Goal: Ask a question: Seek information or help from site administrators or community

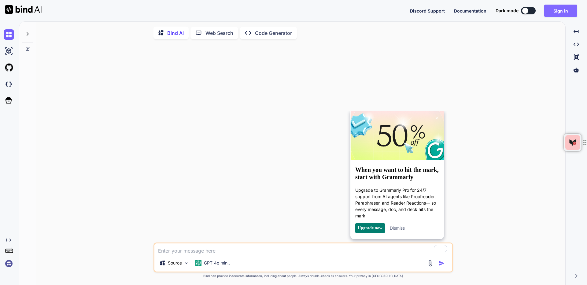
click at [558, 11] on button "Sign in" at bounding box center [560, 11] width 33 height 12
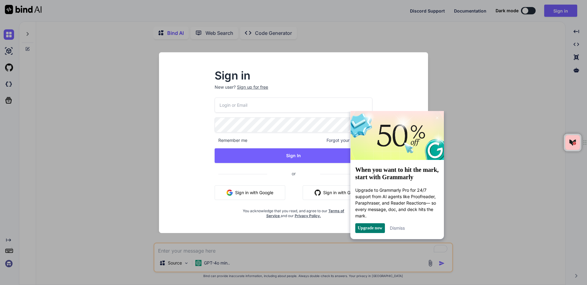
click at [233, 188] on button "Sign in with Google" at bounding box center [250, 192] width 71 height 15
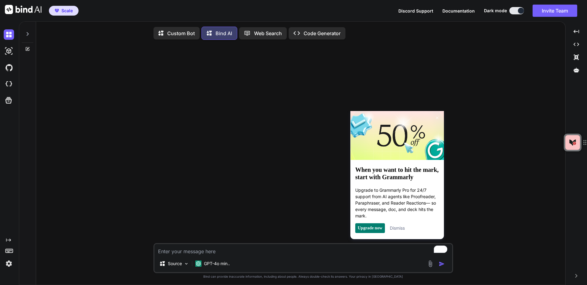
type textarea "x"
click at [172, 252] on textarea "To enrich screen reader interactions, please activate Accessibility in Grammarl…" at bounding box center [303, 249] width 298 height 11
type textarea "ho"
type textarea "x"
type textarea "how"
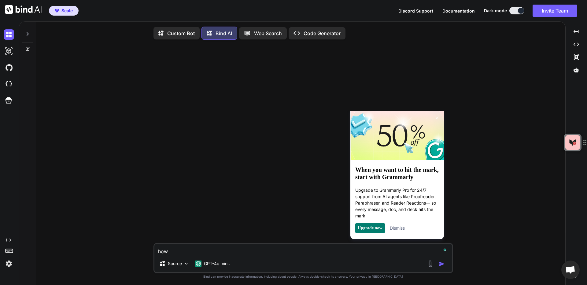
type textarea "x"
type textarea "how"
type textarea "x"
type textarea "how d"
type textarea "x"
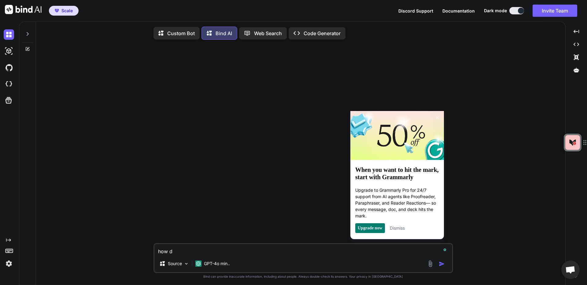
type textarea "how do"
type textarea "x"
type textarea "how do"
type textarea "x"
type textarea "how do i"
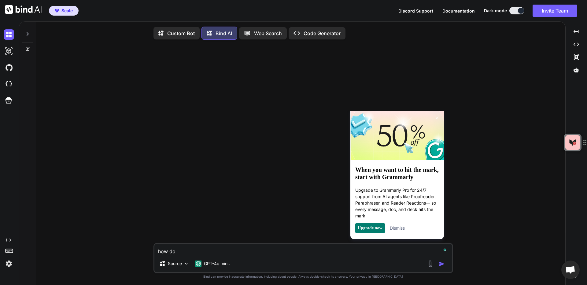
type textarea "x"
type textarea "how do i"
type textarea "x"
type textarea "how do i c"
type textarea "x"
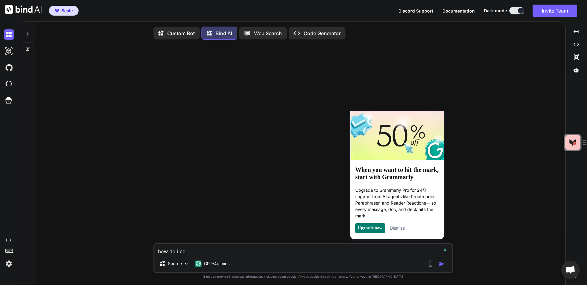
type textarea "how do i cer"
type textarea "x"
type textarea "how do i ce"
type textarea "x"
type textarea "how do i c"
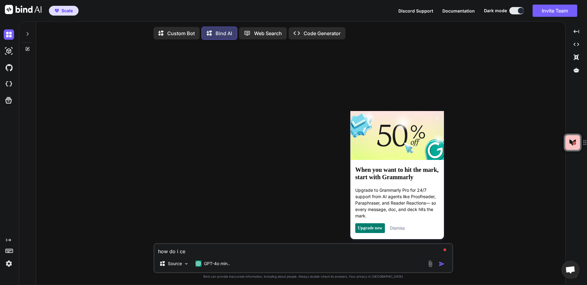
type textarea "x"
type textarea "how do i cr"
type textarea "x"
type textarea "how do i cre"
type textarea "x"
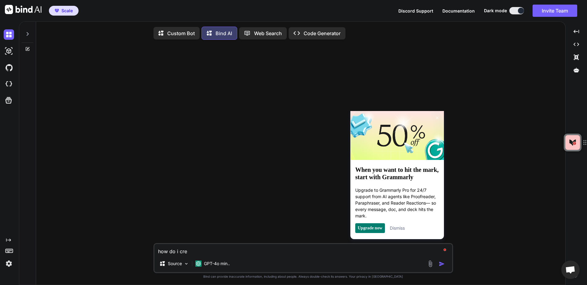
type textarea "how do i cret"
type textarea "x"
type textarea "how do i cre"
type textarea "x"
type textarea "how do i crea"
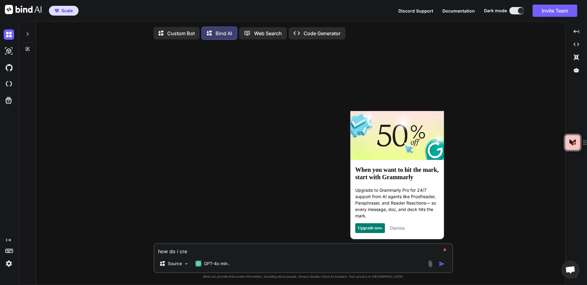
type textarea "x"
type textarea "how do i creat"
type textarea "x"
type textarea "how do i create"
type textarea "x"
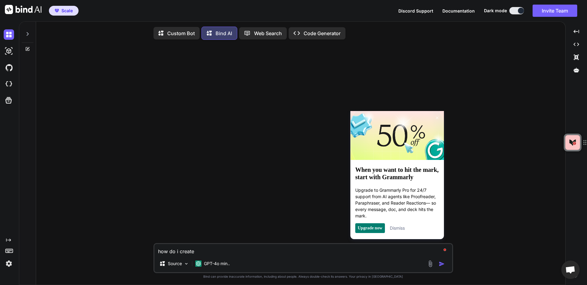
type textarea "how do i create"
type textarea "x"
type textarea "how do i create a"
type textarea "x"
type textarea "how do i create a"
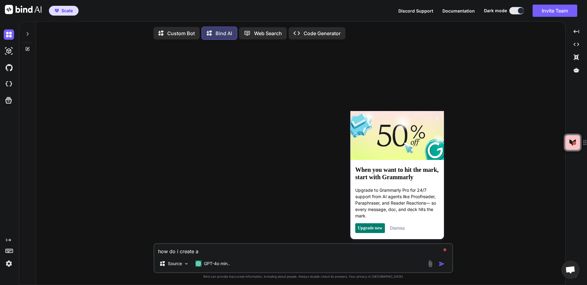
type textarea "x"
type textarea "how do i create a t"
type textarea "x"
type textarea "how do i create a te"
type textarea "x"
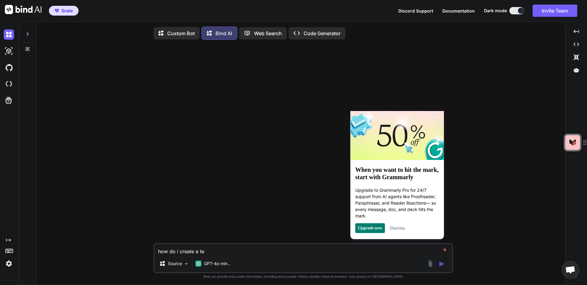
type textarea "how do i create a tea"
type textarea "x"
type textarea "how do i create a team"
type textarea "x"
type textarea "how do i create a team"
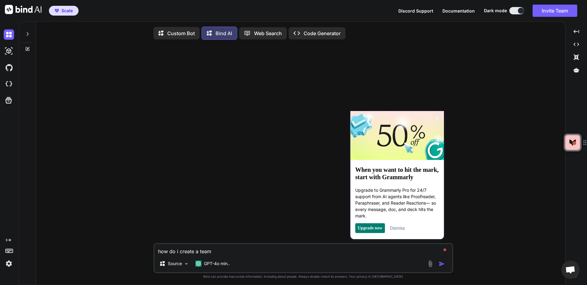
type textarea "x"
type textarea "how do i create a team i"
type textarea "x"
type textarea "how do i create a team in"
type textarea "x"
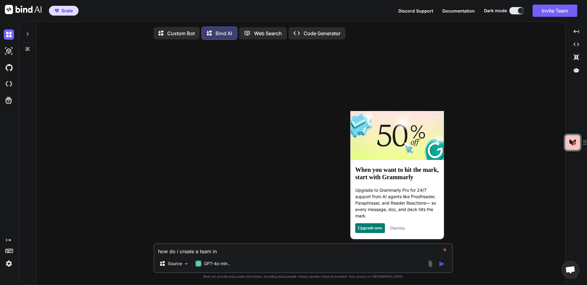
type textarea "how do i create a team in"
type textarea "x"
type textarea "how do i create a team in i"
type textarea "x"
type textarea "how do i create a team in ic"
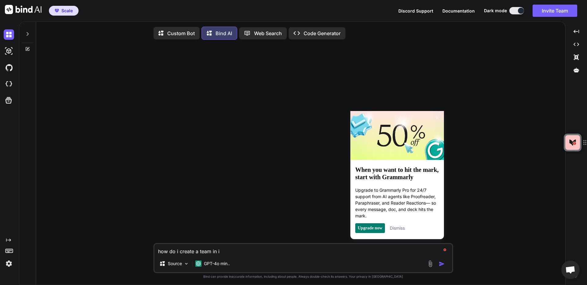
type textarea "x"
type textarea "how do i create a team in i"
type textarea "x"
type textarea "how do i create a team in"
type textarea "x"
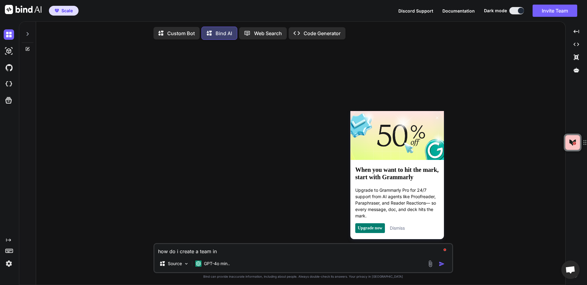
type textarea "how do i create a team in M"
type textarea "x"
type textarea "how do i create a team in [GEOGRAPHIC_DATA]"
type textarea "x"
type textarea "how do i create a team in [GEOGRAPHIC_DATA]"
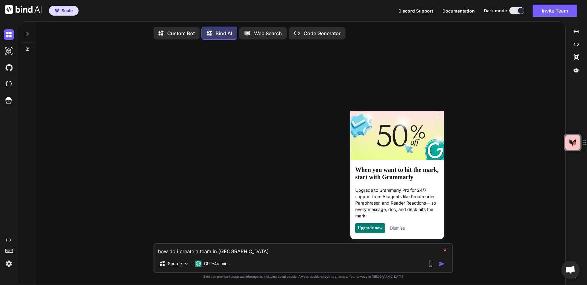
type textarea "x"
type textarea "how do i create a team in [GEOGRAPHIC_DATA]"
type textarea "x"
type textarea "how do i create a team in Micro"
type textarea "x"
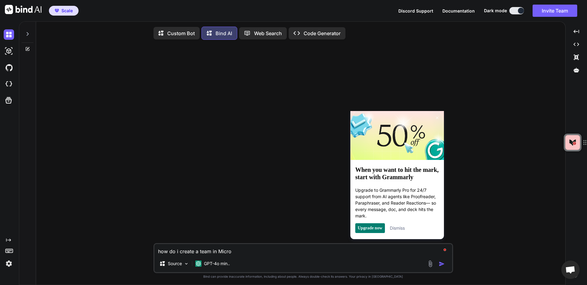
type textarea "how do i create a team in Micros"
type textarea "x"
type textarea "how do i create a team in Microso"
type textarea "x"
type textarea "how do i create a team in Microsof"
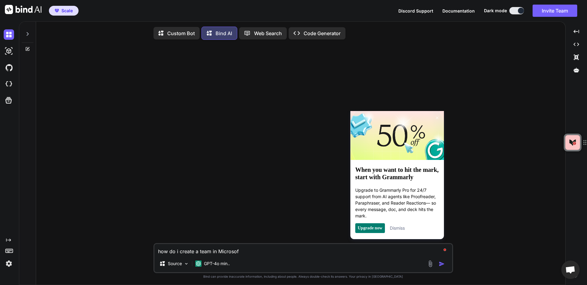
type textarea "x"
type textarea "how do i create a team in Microsoft"
type textarea "x"
type textarea "how do i create a team in Microsoft"
type textarea "x"
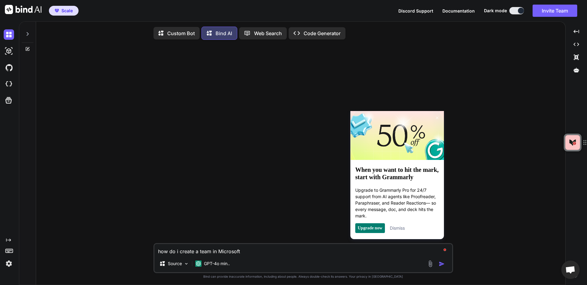
type textarea "how do i create a team in Microsoft u"
type textarea "x"
type textarea "how do i create a team in Microsoft us"
type textarea "x"
type textarea "how do i create a team in Microsoft usi"
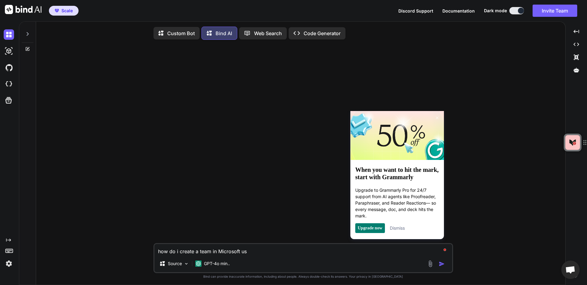
type textarea "x"
type textarea "how do i create a team in Microsoft usin"
type textarea "x"
type textarea "how do i create a team in Microsoft using"
type textarea "x"
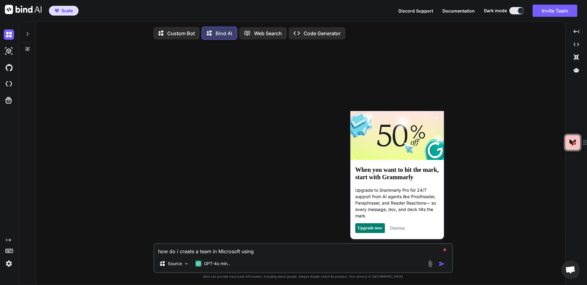
type textarea "how do i create a team in Microsoft using"
type textarea "x"
type textarea "how do i create a team in Microsoft using p"
type textarea "x"
type textarea "how do i create a team in Microsoft using po"
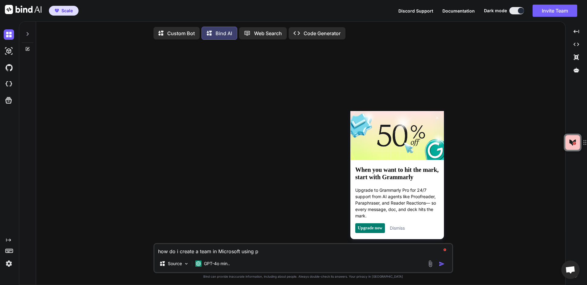
type textarea "x"
type textarea "how do i create a team in Microsoft using pow"
type textarea "x"
type textarea "how do i create a team in Microsoft using [PERSON_NAME]"
type textarea "x"
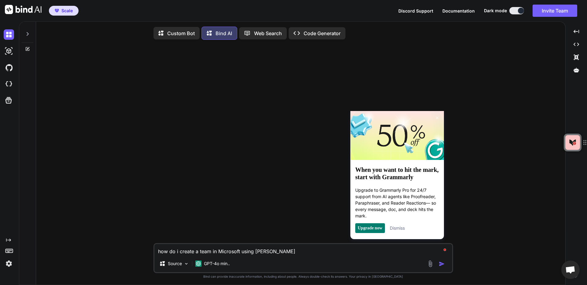
type textarea "how do i create a team in Microsoft using power"
type textarea "x"
type textarea "how do i create a team in Microsoft using powers"
type textarea "x"
type textarea "how do i create a team in Microsoft using powersh"
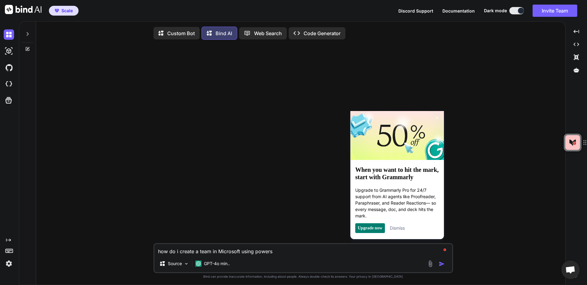
type textarea "x"
type textarea "how do i create a team in Microsoft using powershe"
type textarea "x"
type textarea "how do i create a team in Microsoft using powershel"
type textarea "x"
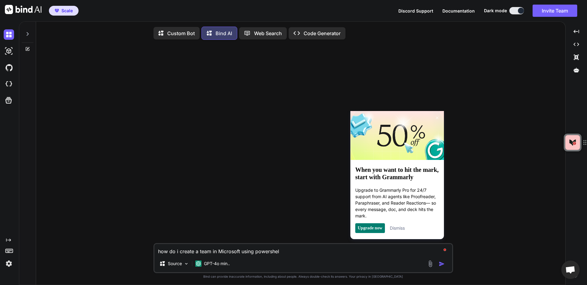
type textarea "how do i create a team in Microsoft using powershell"
type textarea "x"
type textarea "how do i create a team in Microsoft [PERSON_NAME] powershell"
type textarea "x"
type textarea "how do i create a team in Microsoft Teusing powershell"
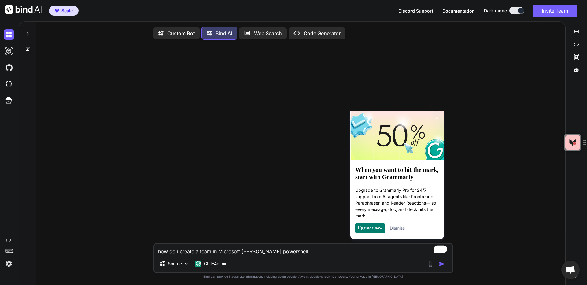
type textarea "x"
type textarea "how do i create a team in Microsoft Teausing powershell"
type textarea "x"
type textarea "how do i create a team in Microsoft Teamusing powershell"
type textarea "x"
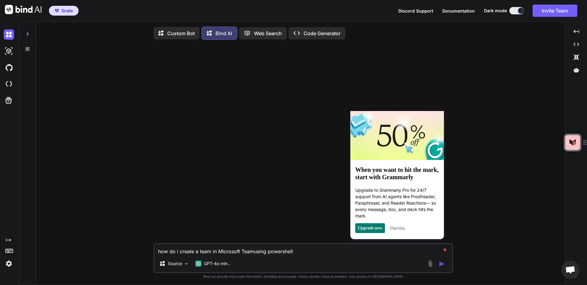
type textarea "how do i create a team in Microsoft Team using powershell"
type textarea "x"
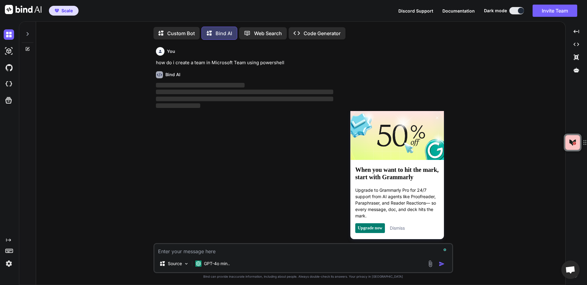
scroll to position [3, 0]
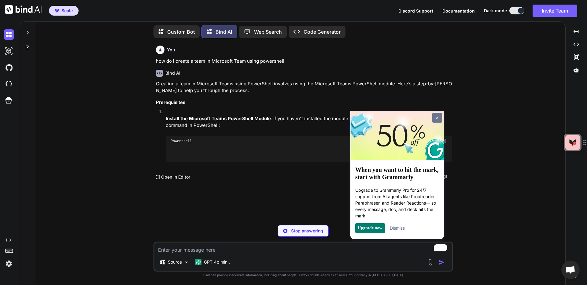
click at [439, 116] on link at bounding box center [437, 118] width 10 height 10
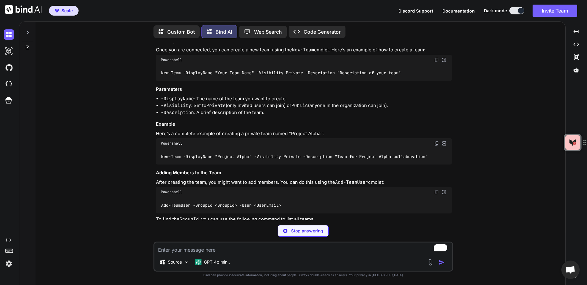
scroll to position [214, 0]
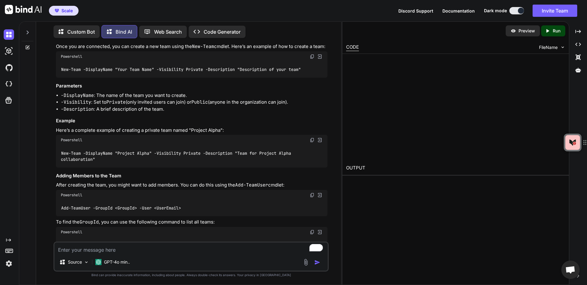
type textarea "x"
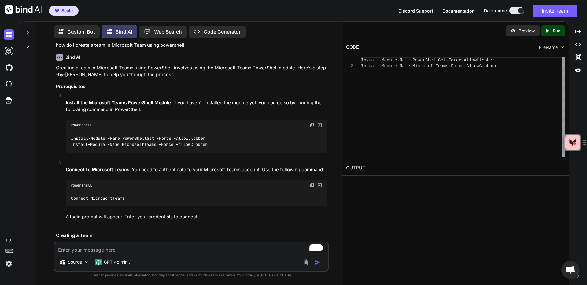
scroll to position [0, 0]
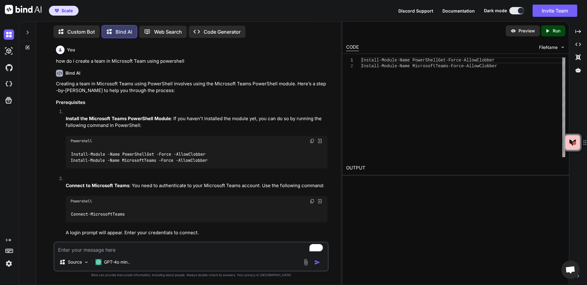
click at [311, 141] on img at bounding box center [312, 140] width 5 height 5
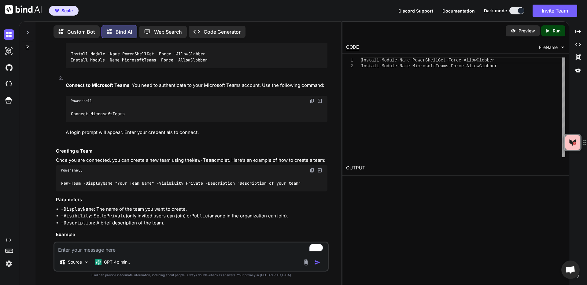
scroll to position [101, 0]
click at [313, 101] on img at bounding box center [312, 100] width 5 height 5
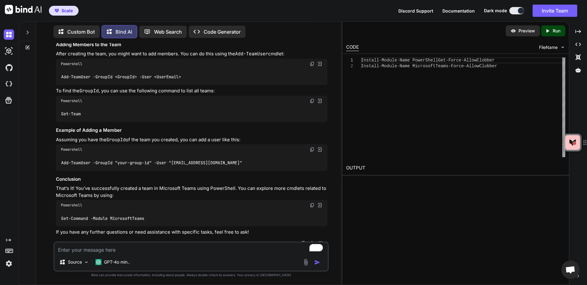
scroll to position [349, 0]
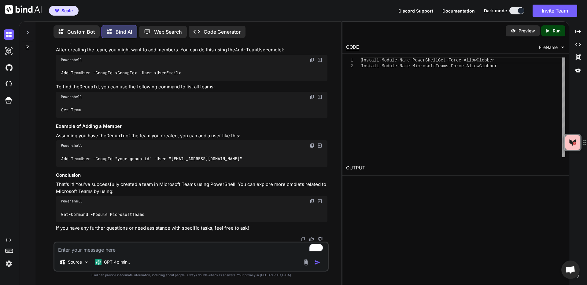
click at [310, 201] on img at bounding box center [312, 201] width 5 height 5
click at [94, 249] on textarea "To enrich screen reader interactions, please activate Accessibility in Grammarl…" at bounding box center [190, 247] width 273 height 11
type textarea "ho"
type textarea "x"
type textarea "how"
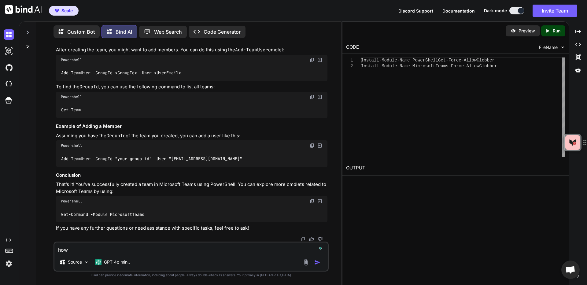
type textarea "x"
type textarea "how"
type textarea "x"
type textarea "how a"
type textarea "x"
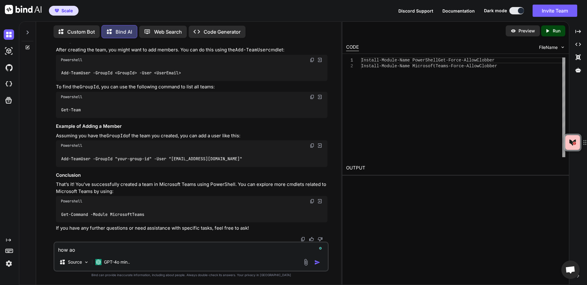
type textarea "how aob"
type textarea "x"
type textarea "how aobu"
type textarea "x"
type textarea "how aobut"
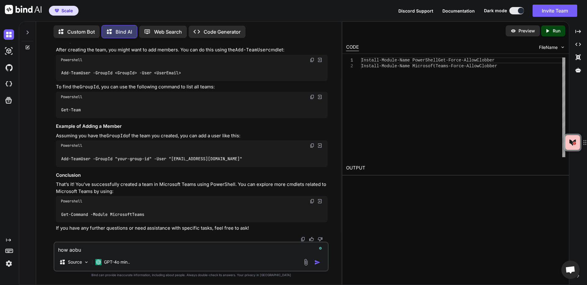
type textarea "x"
type textarea "how aobut"
type textarea "x"
type textarea "how aobut c"
type textarea "x"
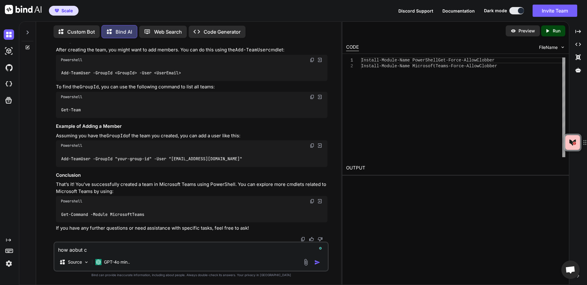
type textarea "how aobut"
type textarea "x"
type textarea "how aobut"
type textarea "x"
type textarea "how aobu"
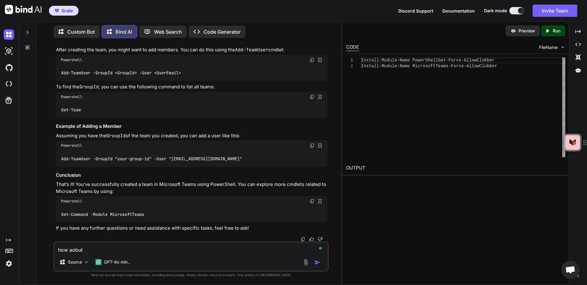
type textarea "x"
type textarea "how aob"
type textarea "x"
type textarea "how ao"
type textarea "x"
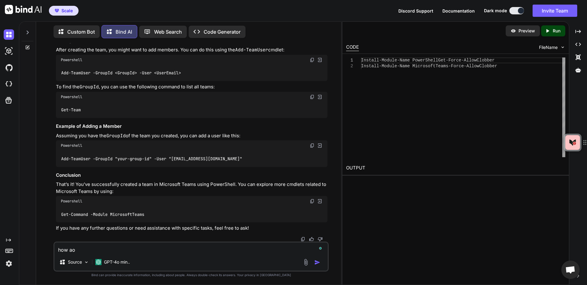
type textarea "how a"
type textarea "x"
type textarea "how"
type textarea "x"
type textarea "how a"
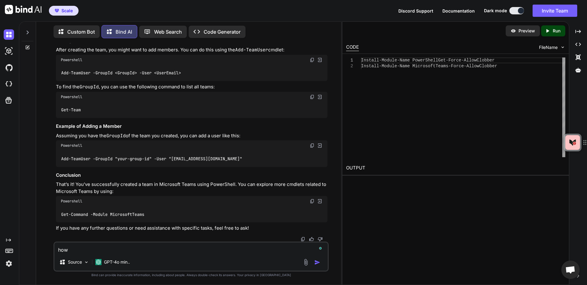
type textarea "x"
type textarea "how ab"
type textarea "x"
type textarea "how abo"
type textarea "x"
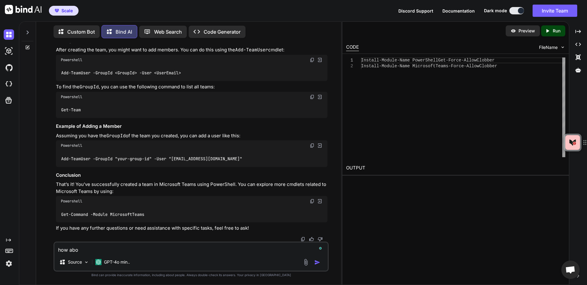
type textarea "how abou"
type textarea "x"
type textarea "how about"
type textarea "x"
type textarea "how about"
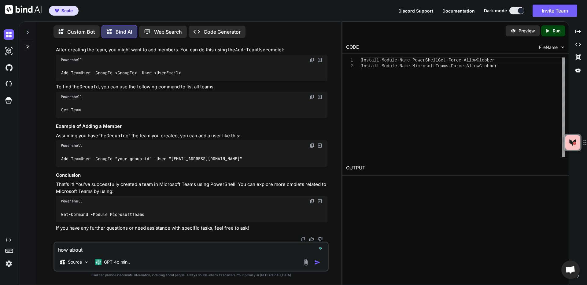
type textarea "x"
type textarea "how about c"
type textarea "x"
type textarea "how about cr"
type textarea "x"
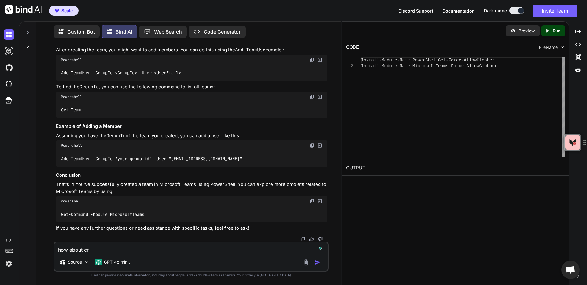
type textarea "how about cre"
type textarea "x"
type textarea "how about crea"
type textarea "x"
type textarea "how about creat"
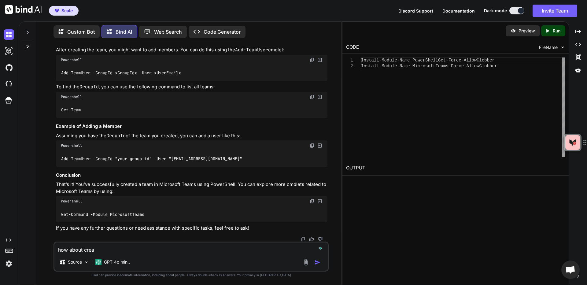
type textarea "x"
type textarea "how about creati"
type textarea "x"
type textarea "how about creatin"
type textarea "x"
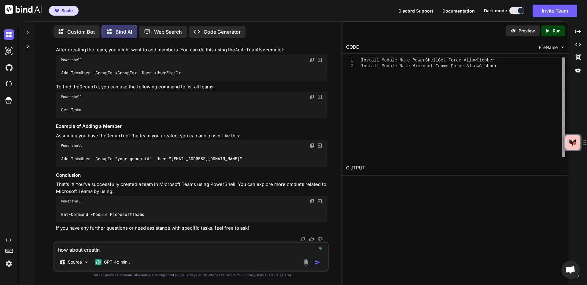
type textarea "how about creating"
type textarea "x"
type textarea "how about creating"
type textarea "x"
type textarea "how about creating a"
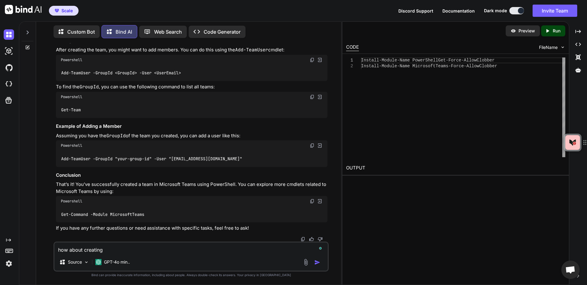
type textarea "x"
type textarea "how about creating a"
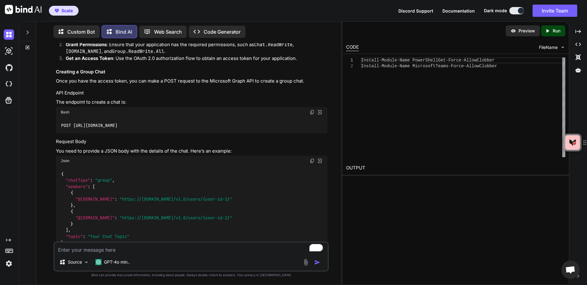
scroll to position [642, 0]
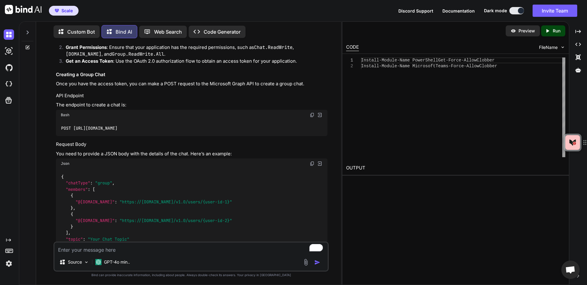
click at [312, 114] on img at bounding box center [312, 114] width 5 height 5
